Goal: Transaction & Acquisition: Purchase product/service

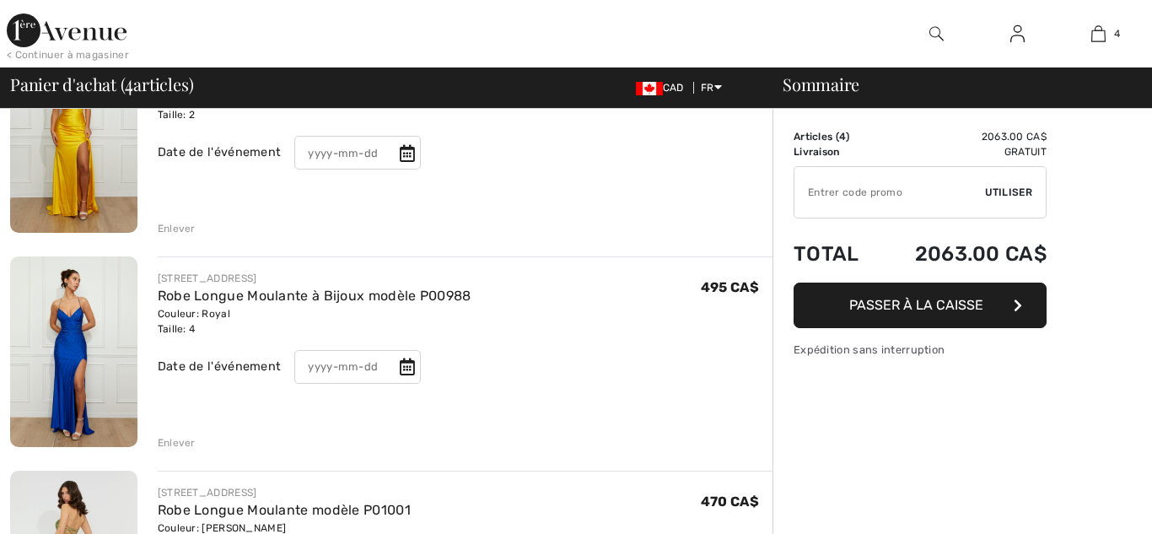
click at [127, 169] on img at bounding box center [73, 137] width 127 height 191
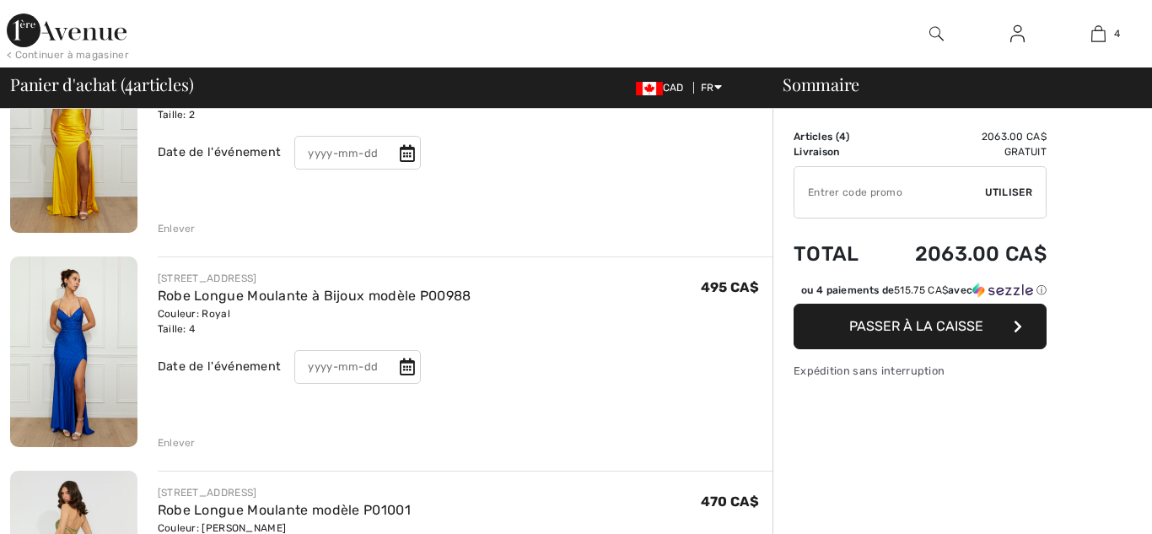
scroll to position [205, 0]
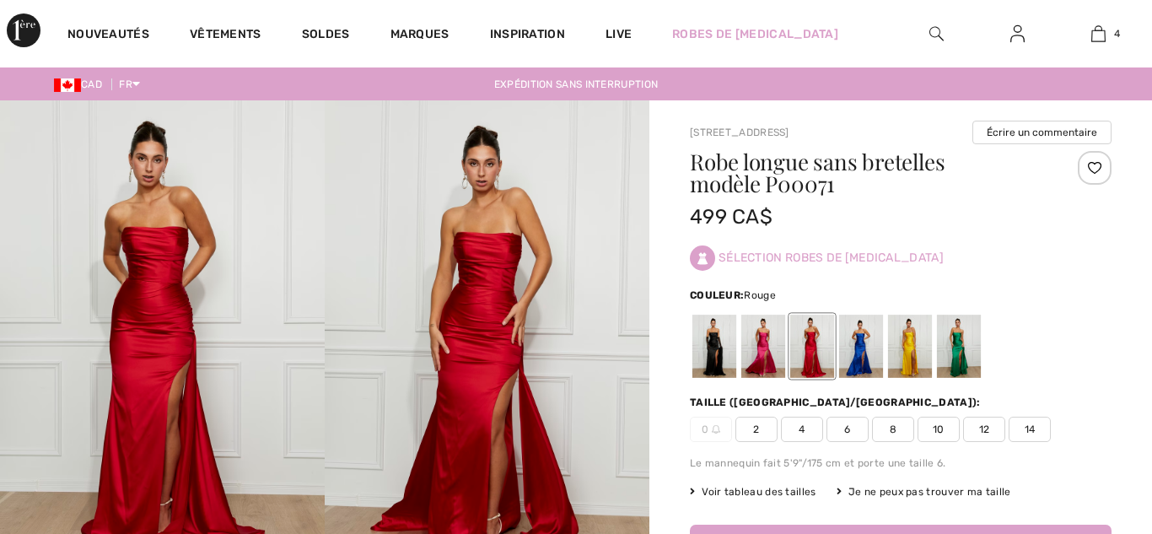
checkbox input "true"
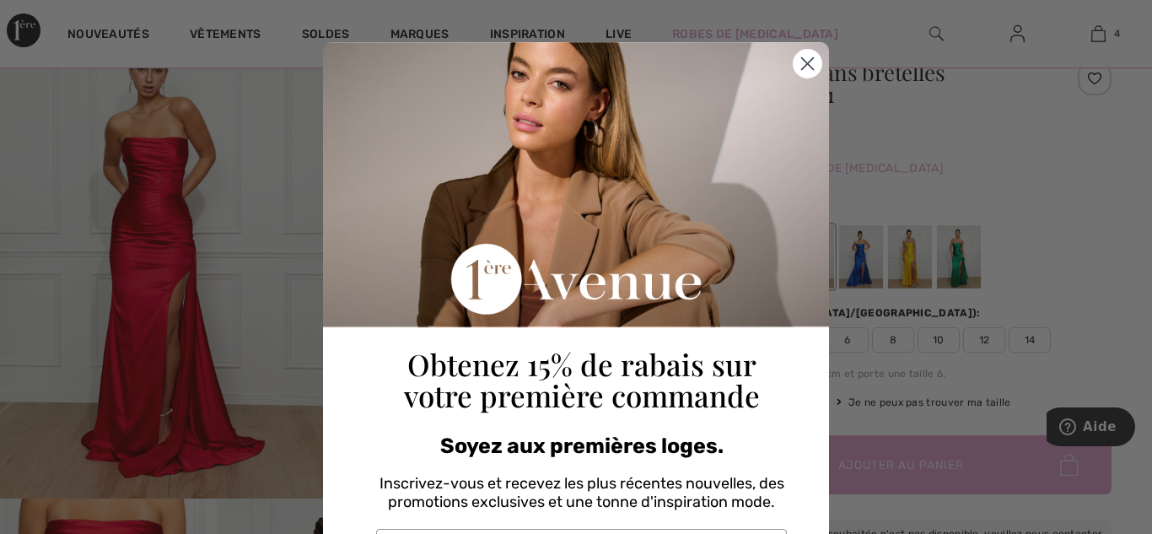
scroll to position [256, 0]
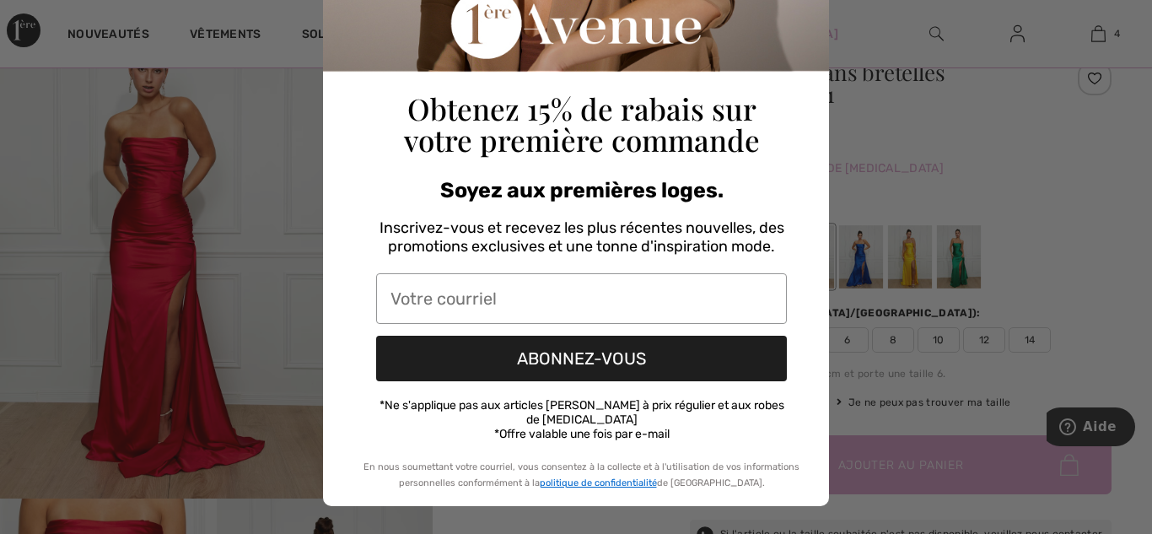
click at [123, 246] on div "Close dialog Obtenez 15% de rabais sur votre première commande Soyez aux premiè…" at bounding box center [576, 267] width 1152 height 534
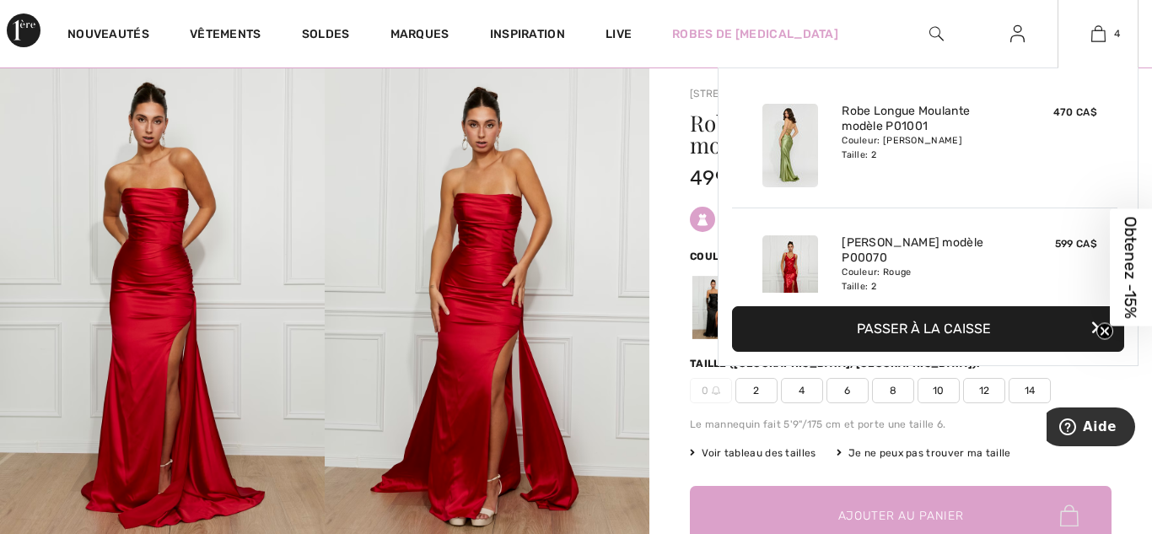
scroll to position [296, 0]
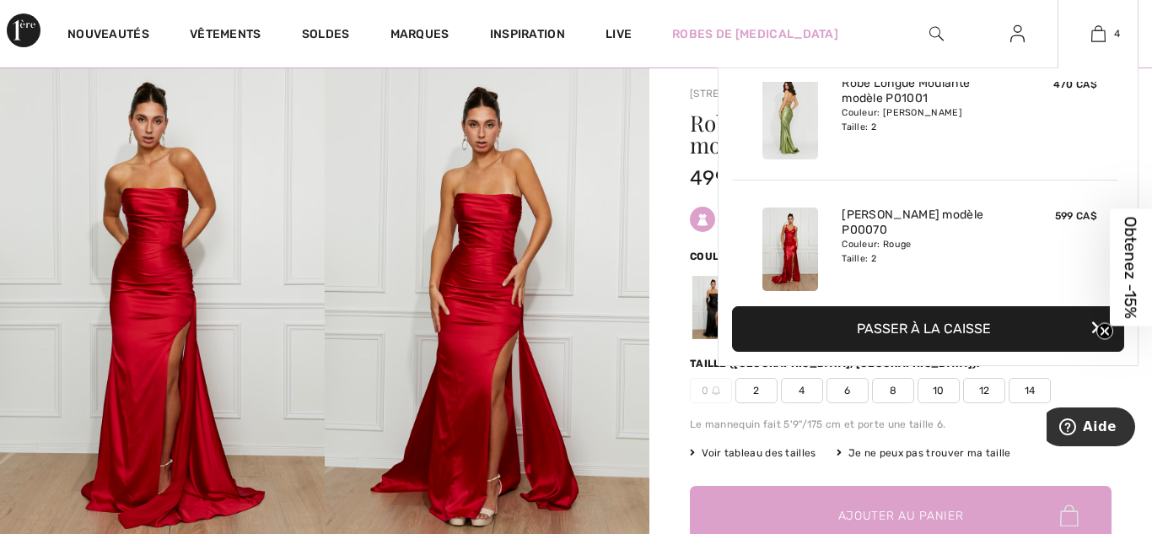
click at [743, 123] on div "Ajouté au panier 1ère Avenue Soirée Robe Longue Moulante Modèle P01001 470 CA$ …" at bounding box center [924, 115] width 385 height 132
click at [804, 130] on img at bounding box center [790, 117] width 56 height 83
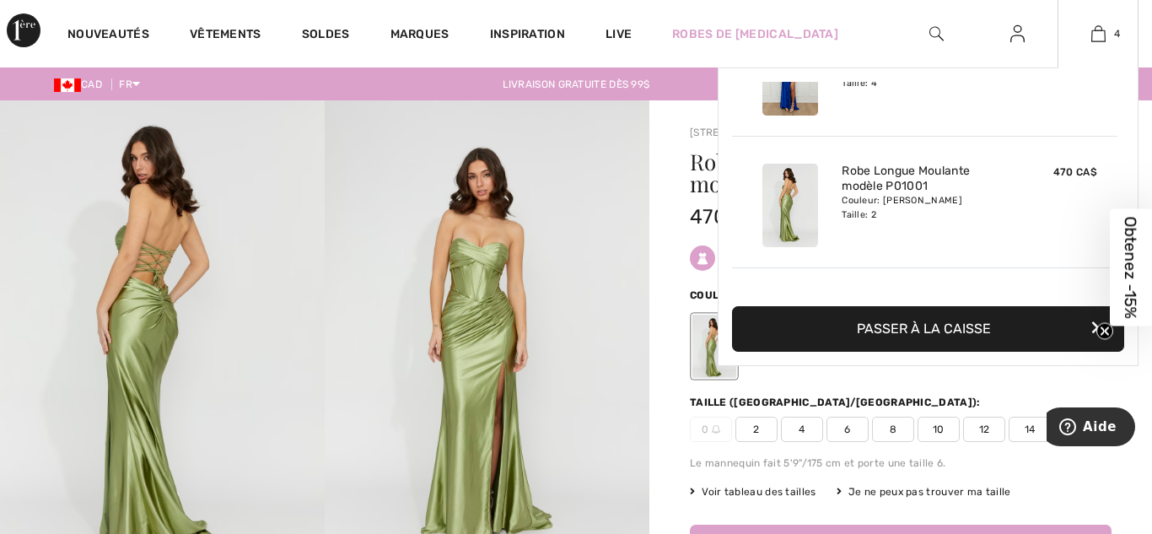
scroll to position [315, 0]
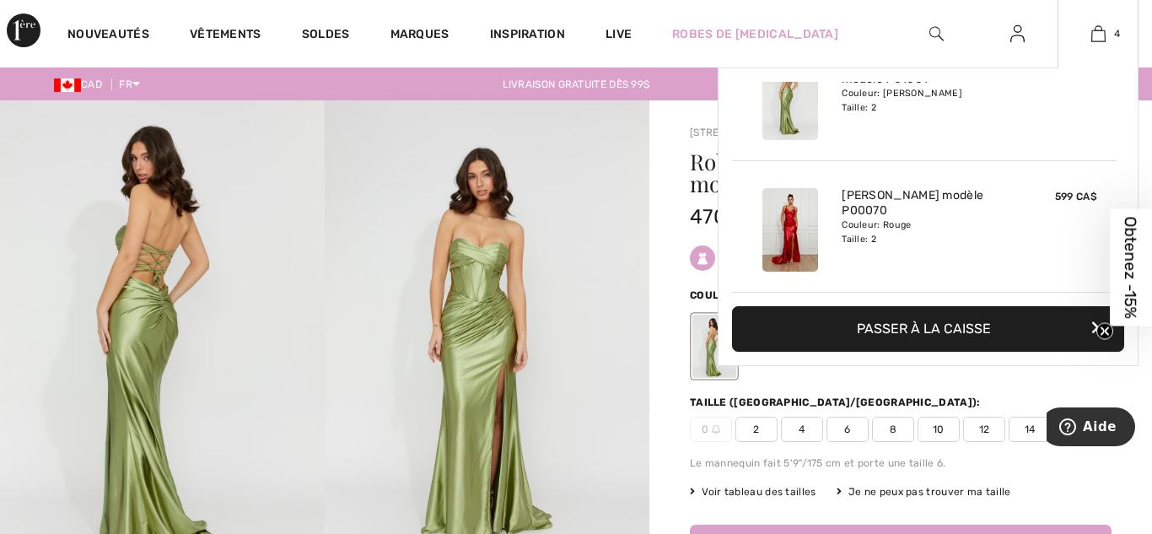
click at [821, 231] on div at bounding box center [790, 229] width 89 height 97
click at [889, 192] on link "[PERSON_NAME] modèle P00070" at bounding box center [925, 203] width 166 height 30
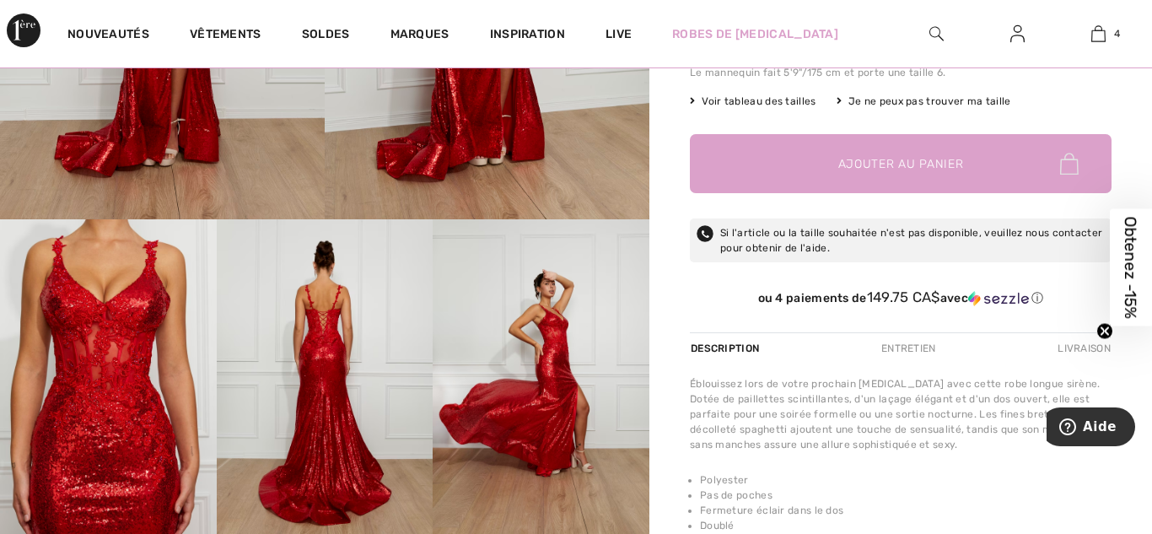
scroll to position [372, 0]
